Goal: Find contact information: Find contact information

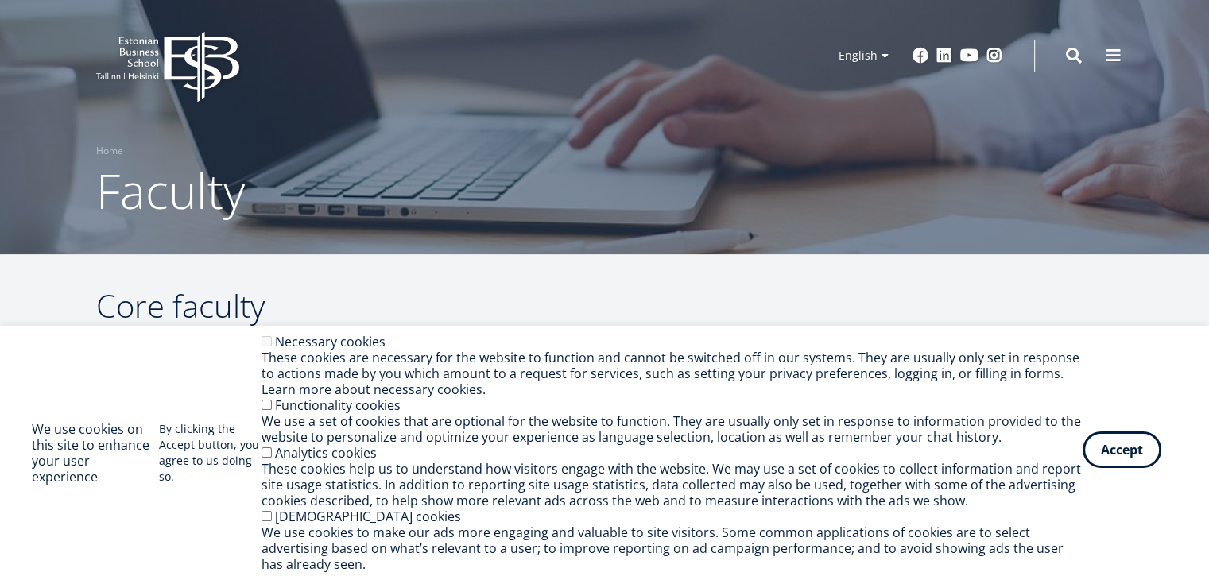
click at [1111, 458] on button "Accept" at bounding box center [1121, 450] width 79 height 37
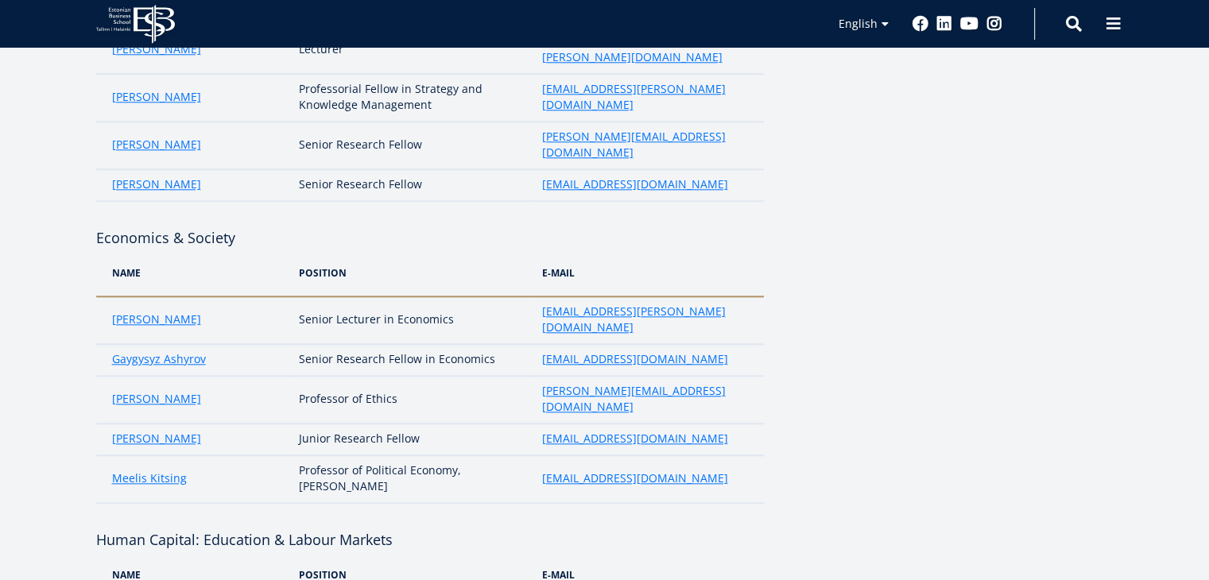
scroll to position [1706, 0]
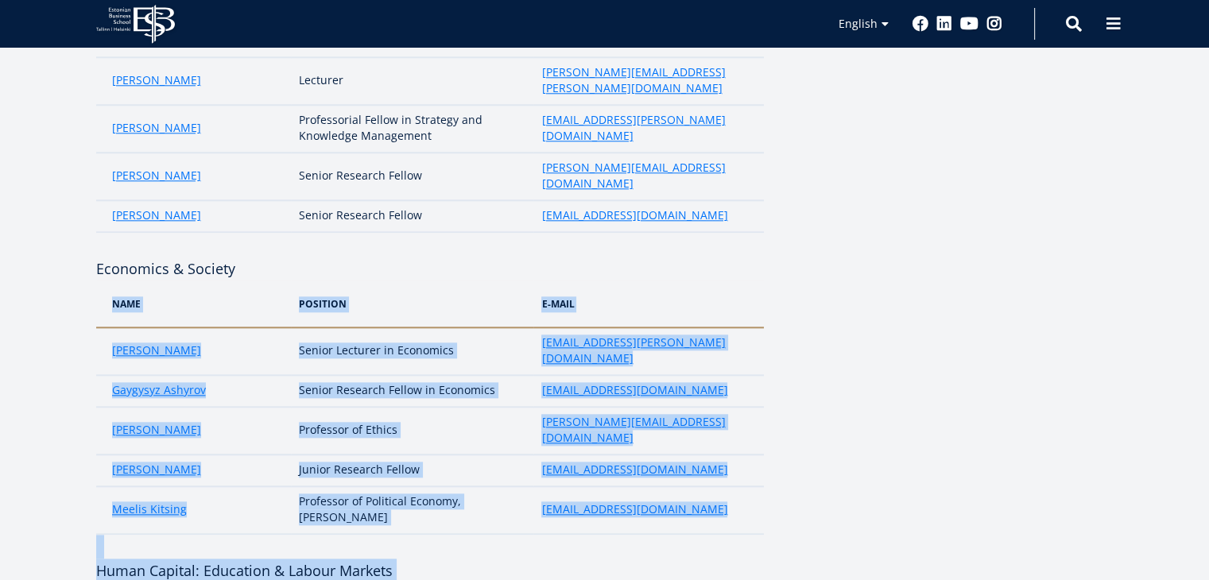
drag, startPoint x: 764, startPoint y: 238, endPoint x: 1115, endPoint y: 169, distance: 358.0
click at [1115, 169] on div "Core faculty Green & CSR Name position e-mail Aleksandra Kekkonen Senior Resear…" at bounding box center [605, 336] width 1144 height 3513
click at [1067, 211] on aside at bounding box center [955, 336] width 318 height 3513
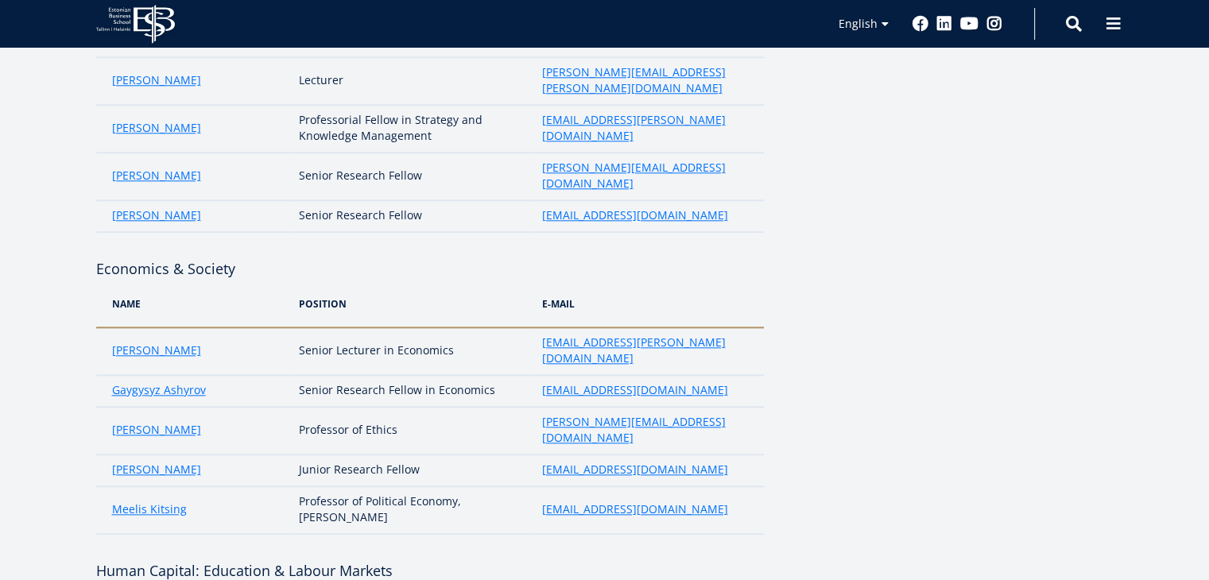
drag, startPoint x: 586, startPoint y: 233, endPoint x: 866, endPoint y: 223, distance: 280.7
click at [866, 223] on aside at bounding box center [955, 336] width 318 height 3513
drag, startPoint x: 669, startPoint y: 236, endPoint x: 525, endPoint y: 237, distance: 143.8
click at [525, 486] on tr "Meelis Kitsing Professor of Political Economy, Rector meelis.kitsing@ebs.ee" at bounding box center [430, 510] width 668 height 48
copy tr "meelis.kitsing@ebs.ee"
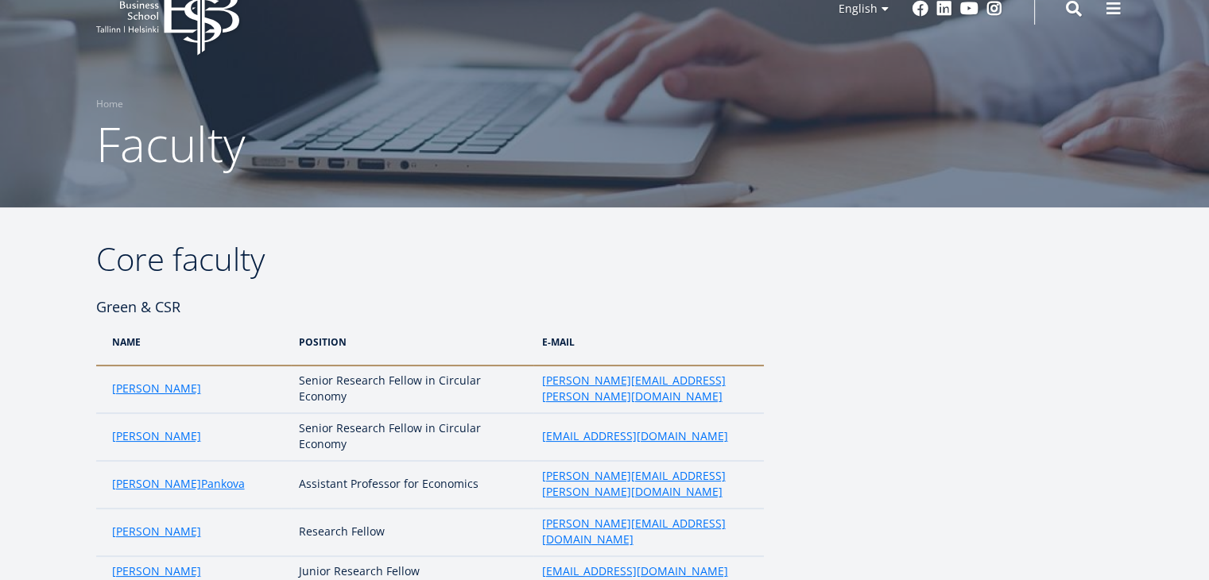
scroll to position [0, 0]
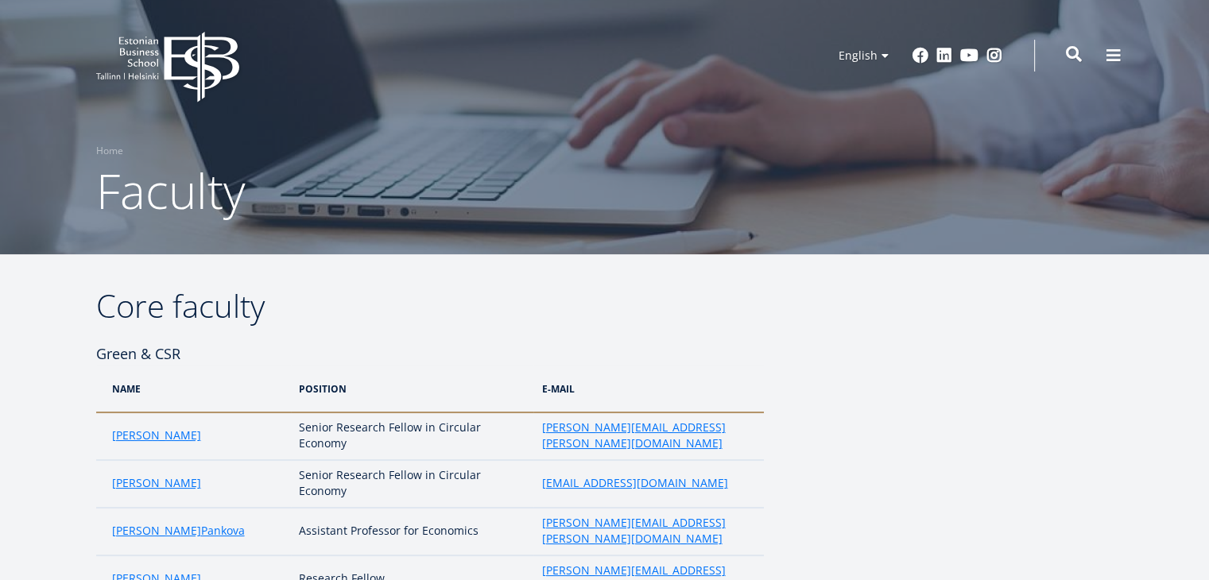
click at [1074, 58] on span at bounding box center [1074, 54] width 16 height 16
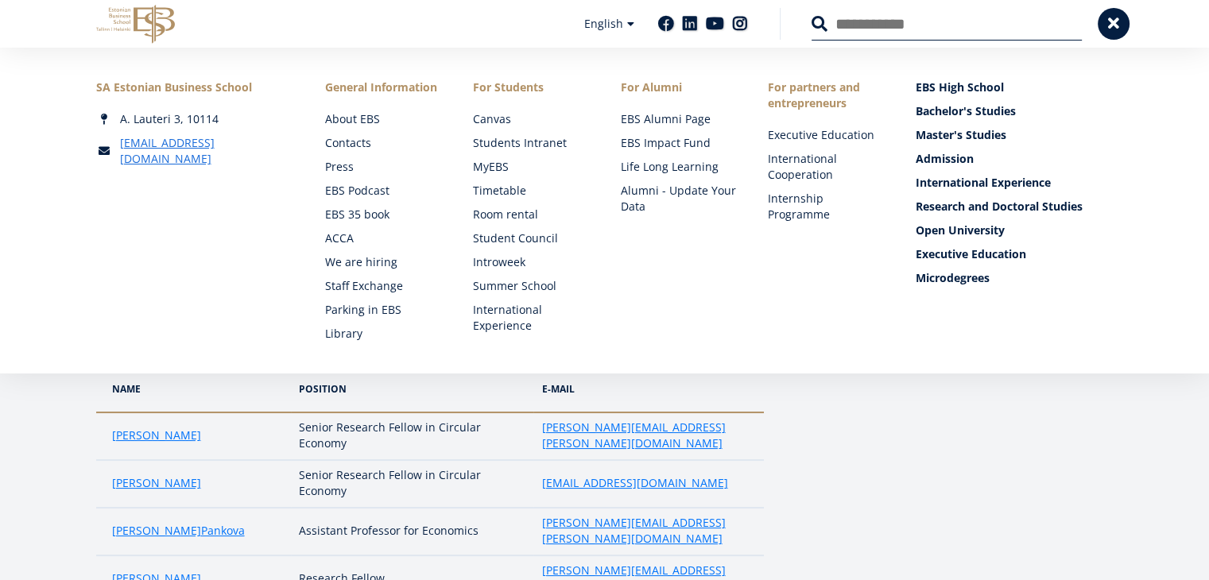
click at [873, 23] on input "Search" at bounding box center [946, 23] width 270 height 33
type input "******"
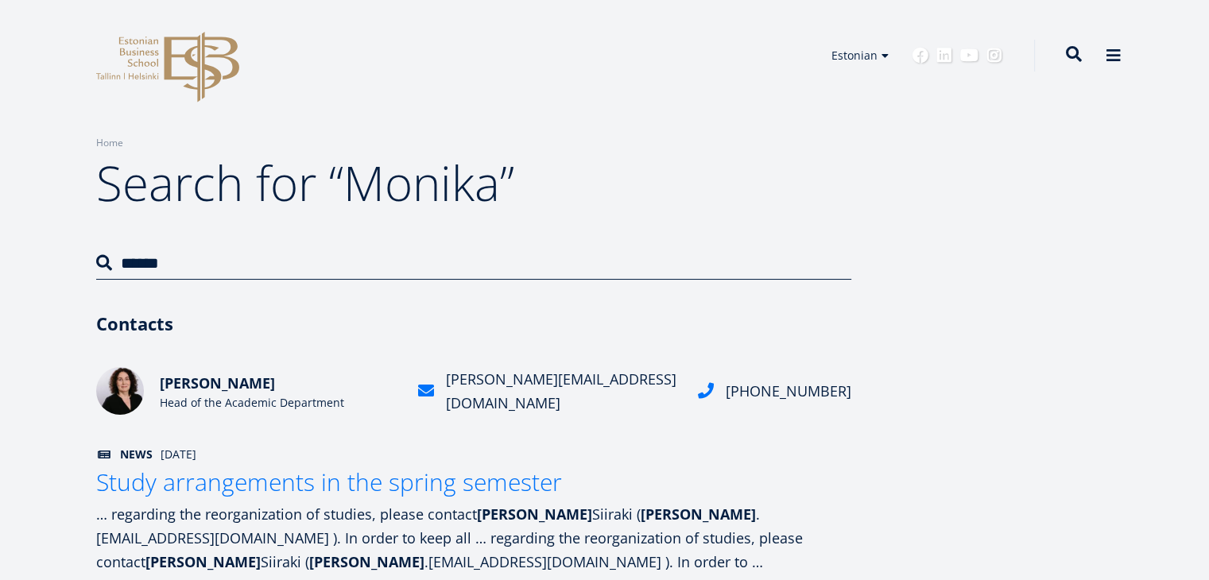
click at [1071, 51] on span at bounding box center [1074, 54] width 16 height 16
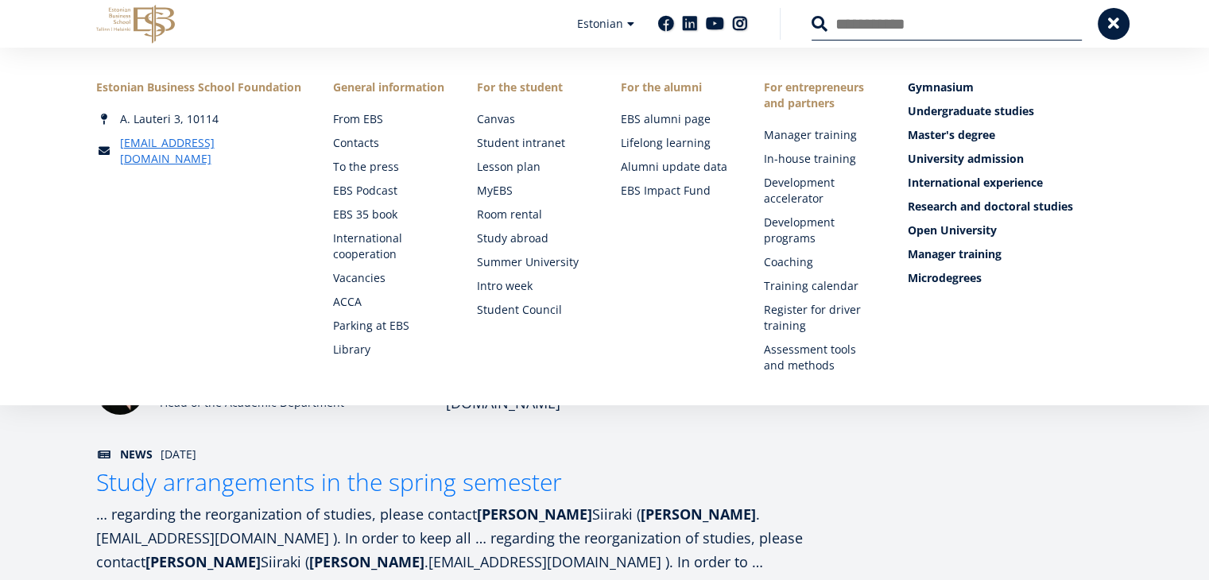
click at [873, 29] on input "Search" at bounding box center [946, 23] width 270 height 33
type input "**********"
